Goal: Transaction & Acquisition: Book appointment/travel/reservation

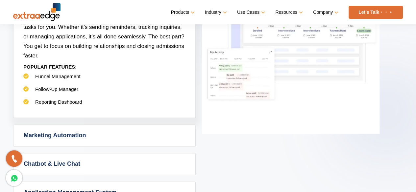
scroll to position [460, 0]
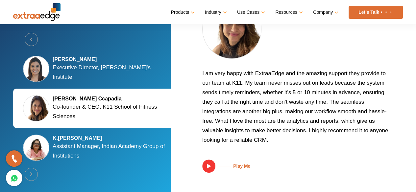
scroll to position [1144, 0]
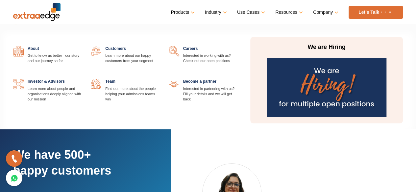
click at [334, 86] on img at bounding box center [325, 87] width 119 height 59
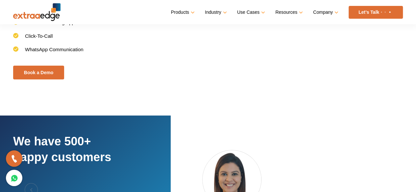
click at [116, 52] on li "WhatsApp Communication" at bounding box center [106, 52] width 187 height 13
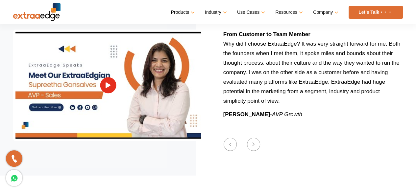
scroll to position [375, 0]
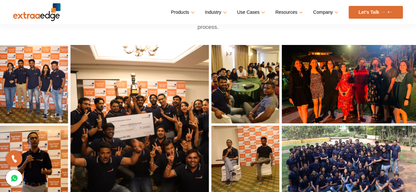
click at [378, 13] on link "Let’s Talk" at bounding box center [375, 12] width 54 height 13
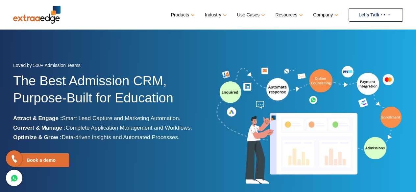
click at [359, 12] on link "Let’s Talk" at bounding box center [375, 14] width 54 height 13
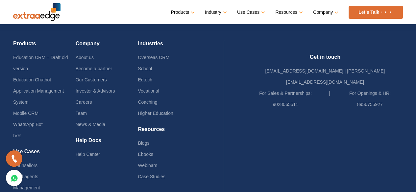
scroll to position [1633, 0]
